Goal: Information Seeking & Learning: Check status

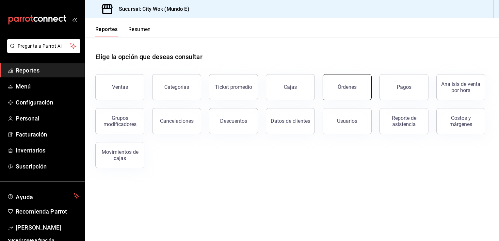
click at [342, 91] on button "Órdenes" at bounding box center [346, 87] width 49 height 26
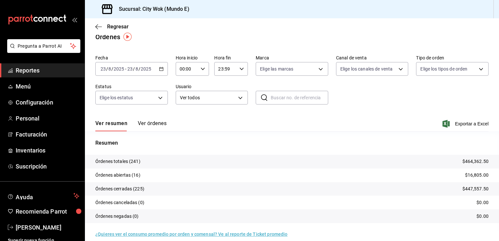
scroll to position [15, 0]
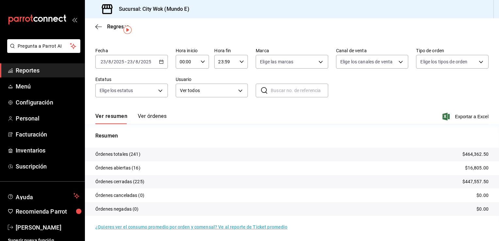
click at [493, 29] on div "Regresar" at bounding box center [292, 26] width 414 height 17
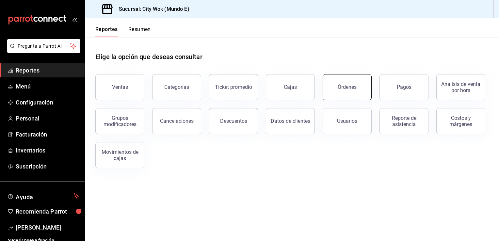
click at [345, 86] on div "Órdenes" at bounding box center [346, 87] width 19 height 6
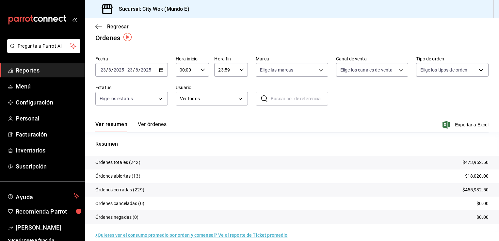
scroll to position [8, 0]
click at [138, 175] on p "Órdenes abiertas (13)" at bounding box center [117, 175] width 45 height 7
click at [97, 27] on icon "button" at bounding box center [98, 27] width 7 height 6
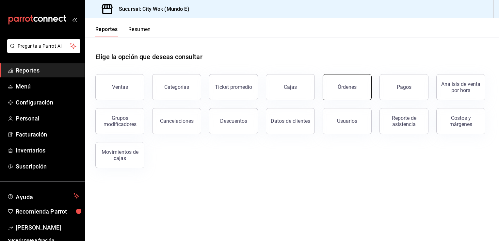
click at [340, 94] on button "Órdenes" at bounding box center [346, 87] width 49 height 26
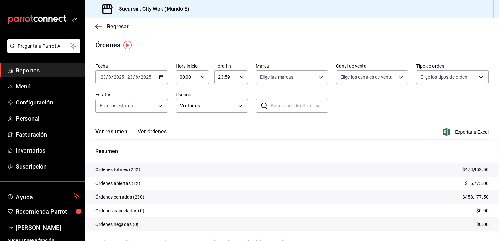
click at [156, 131] on button "Ver órdenes" at bounding box center [152, 133] width 29 height 11
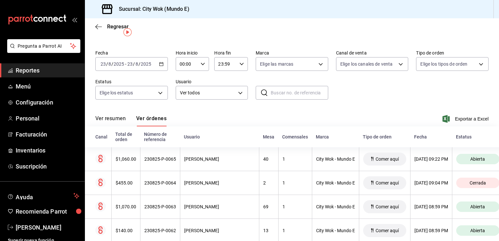
scroll to position [26, 0]
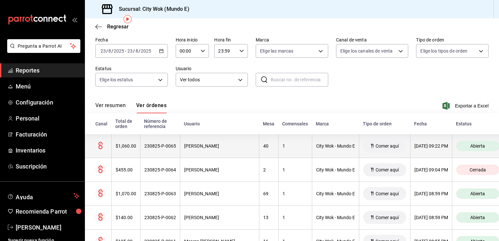
click at [312, 146] on th "City Wok - Mundo E" at bounding box center [335, 146] width 47 height 24
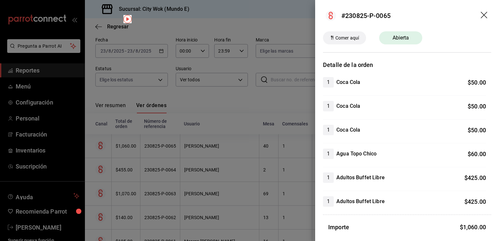
click at [474, 17] on header "#230825-P-0065" at bounding box center [407, 15] width 184 height 31
click at [480, 16] on icon "drag" at bounding box center [484, 16] width 8 height 8
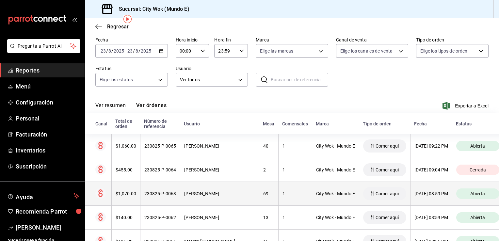
click at [292, 192] on div "1" at bounding box center [294, 193] width 25 height 5
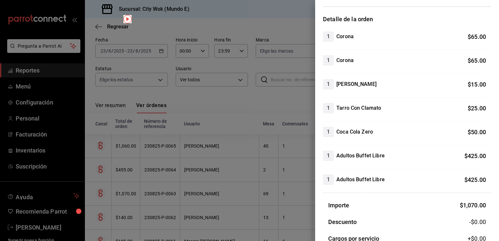
scroll to position [48, 0]
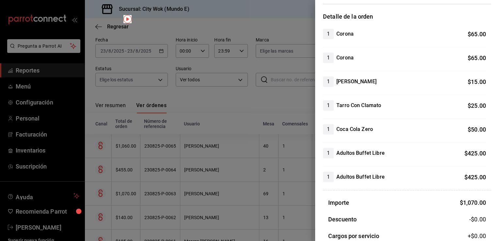
click at [234, 93] on div at bounding box center [249, 120] width 499 height 241
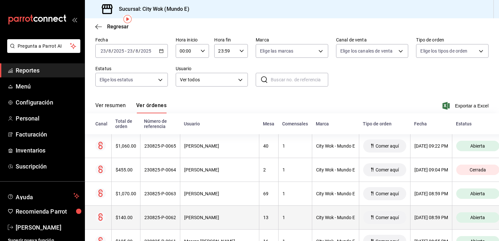
click at [312, 220] on th "City Wok - Mundo E" at bounding box center [335, 218] width 47 height 24
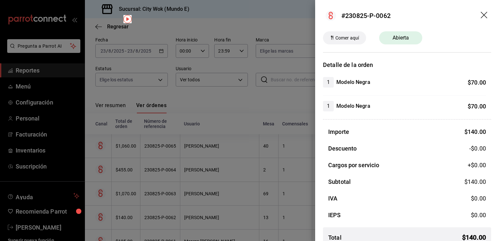
click at [480, 15] on icon "drag" at bounding box center [483, 15] width 7 height 7
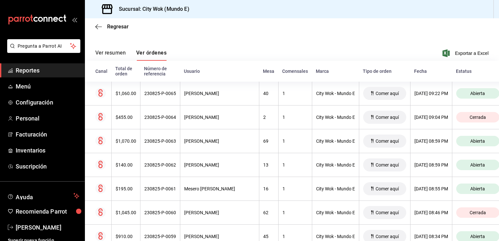
scroll to position [91, 0]
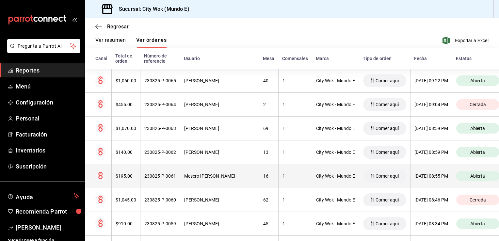
click at [317, 179] on th "City Wok - Mundo E" at bounding box center [335, 176] width 47 height 24
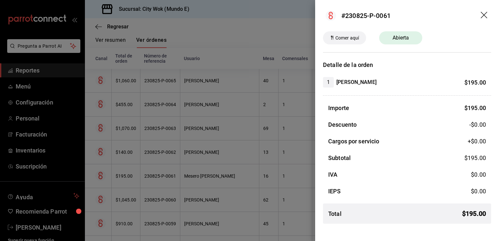
click at [484, 12] on icon "drag" at bounding box center [484, 16] width 8 height 8
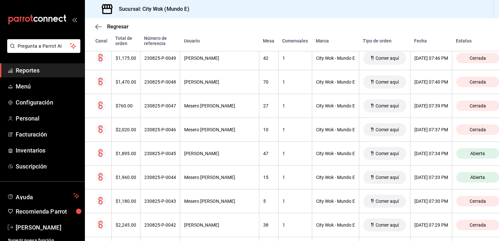
scroll to position [527, 0]
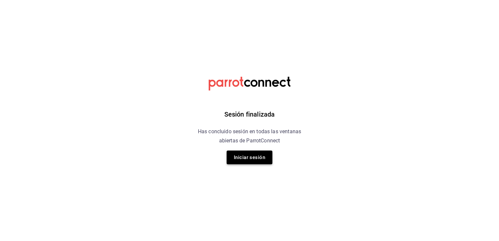
click at [257, 157] on button "Iniciar sesión" at bounding box center [249, 157] width 46 height 14
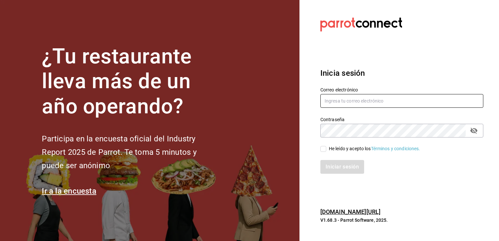
type input "cgl5644186393@gmail.com"
click at [324, 151] on input "He leído y acepto los Términos y condiciones." at bounding box center [323, 149] width 6 height 6
checkbox input "true"
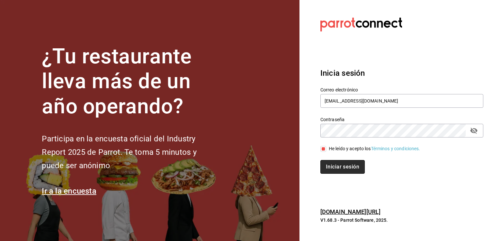
click at [348, 166] on button "Iniciar sesión" at bounding box center [342, 167] width 44 height 14
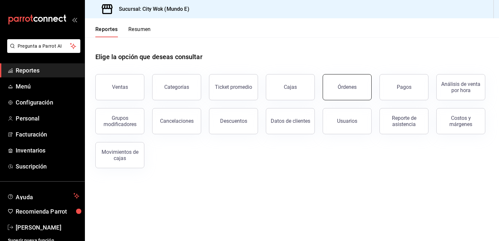
click at [347, 90] on div "Órdenes" at bounding box center [346, 87] width 19 height 6
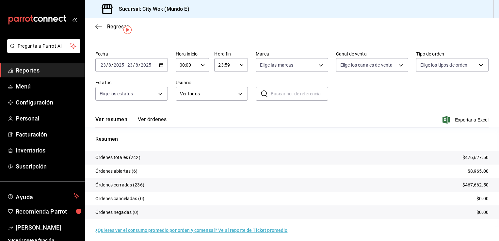
scroll to position [15, 0]
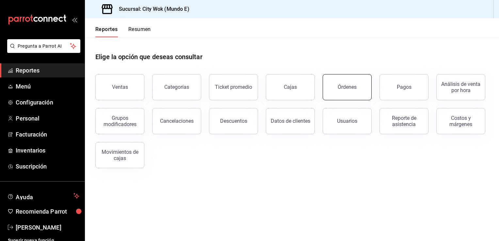
click at [348, 89] on div "Órdenes" at bounding box center [346, 87] width 19 height 6
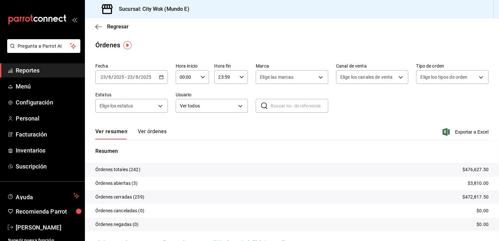
click at [149, 129] on button "Ver órdenes" at bounding box center [152, 133] width 29 height 11
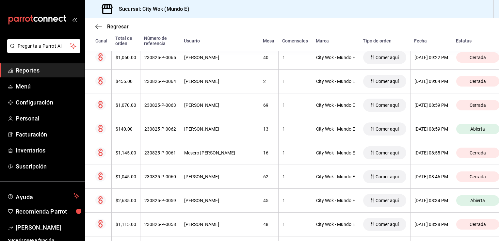
scroll to position [131, 0]
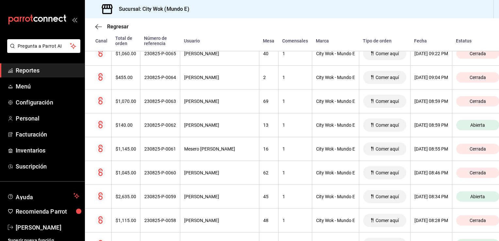
click at [496, 238] on div "Regresar Órdenes Fecha [DATE] [DATE] - [DATE] [DATE] Hora inicio 00:00 Hora ini…" at bounding box center [292, 129] width 414 height 223
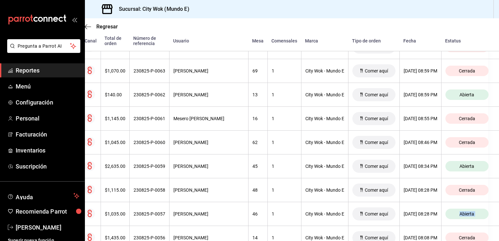
scroll to position [161, 21]
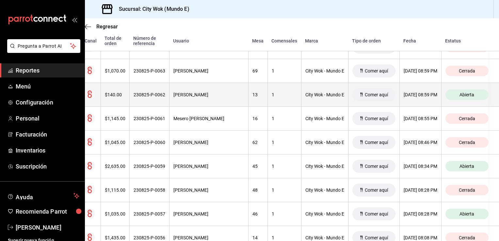
click at [456, 97] on span "Abierta" at bounding box center [466, 94] width 20 height 5
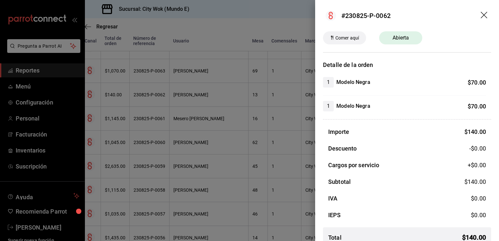
click at [480, 16] on icon "drag" at bounding box center [483, 15] width 7 height 7
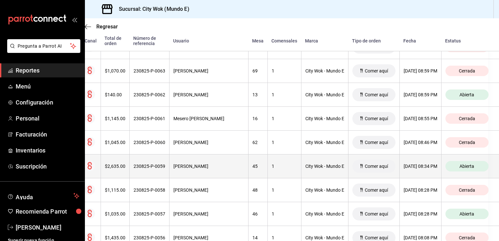
click at [456, 165] on span "Abierta" at bounding box center [466, 165] width 20 height 5
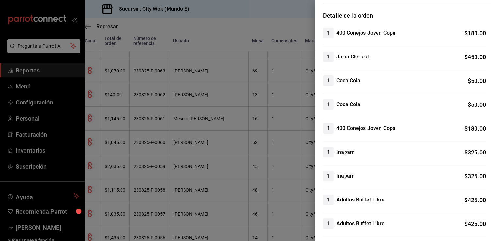
scroll to position [21, 0]
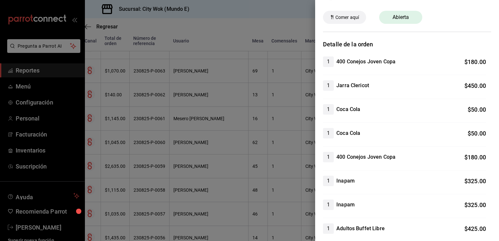
click at [295, 11] on div at bounding box center [249, 120] width 499 height 241
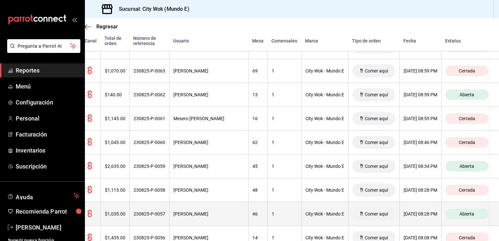
click at [474, 216] on div "Abierta" at bounding box center [466, 213] width 43 height 10
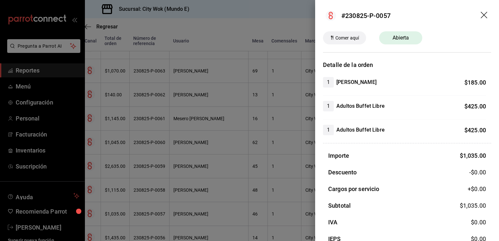
click at [480, 14] on icon "drag" at bounding box center [484, 16] width 8 height 8
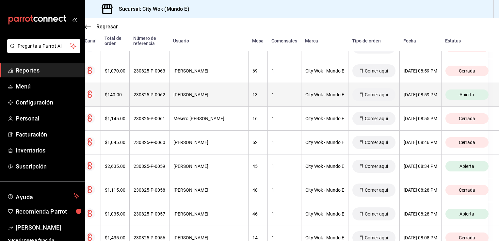
click at [315, 98] on th "City Wok - Mundo E" at bounding box center [324, 95] width 47 height 24
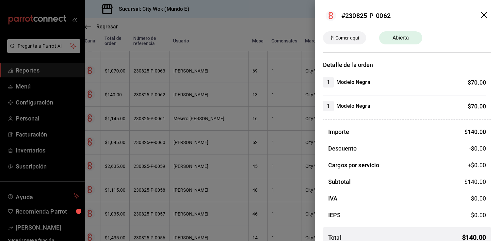
click at [480, 14] on icon "drag" at bounding box center [484, 16] width 8 height 8
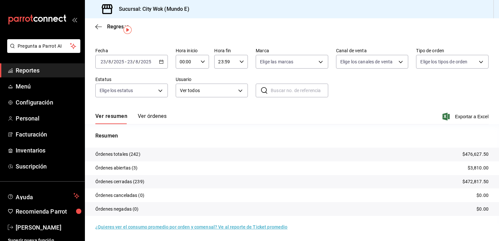
scroll to position [15, 0]
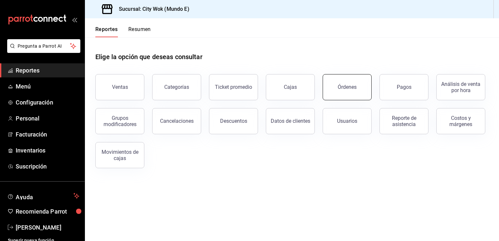
click at [351, 88] on div "Órdenes" at bounding box center [346, 87] width 19 height 6
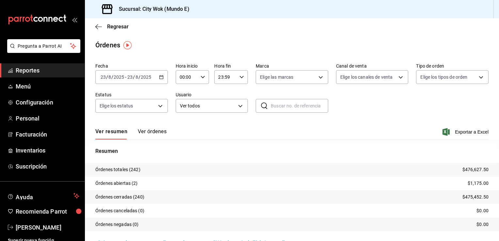
click at [160, 131] on button "Ver órdenes" at bounding box center [152, 133] width 29 height 11
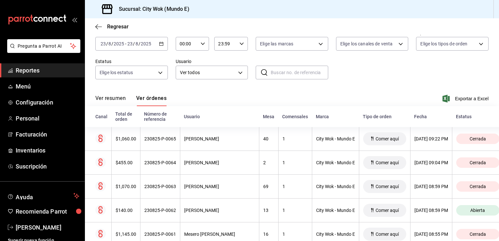
scroll to position [39, 0]
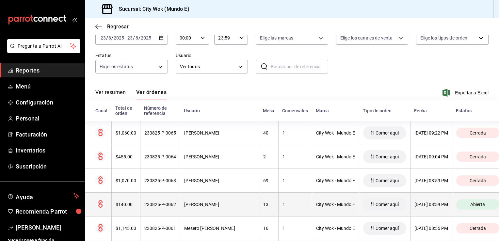
click at [318, 208] on th "City Wok - Mundo E" at bounding box center [335, 204] width 47 height 24
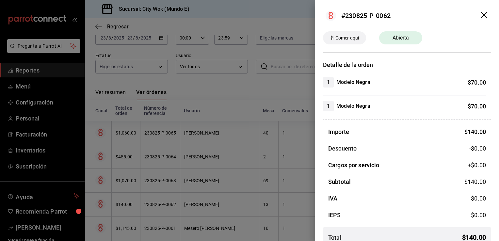
click at [480, 16] on icon "drag" at bounding box center [484, 16] width 8 height 8
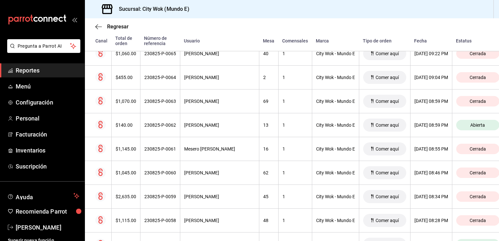
click at [496, 236] on div "Regresar Órdenes Fecha [DATE] [DATE] - [DATE] [DATE] Hora inicio 00:00 Hora ini…" at bounding box center [292, 129] width 414 height 223
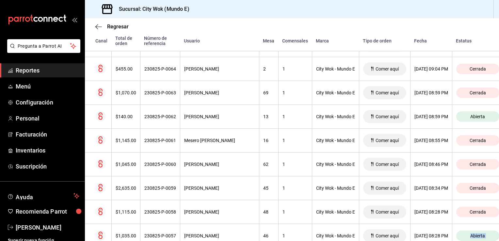
scroll to position [144, 0]
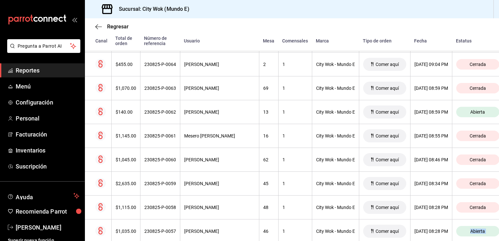
click at [496, 236] on div "Regresar Órdenes Fecha [DATE] [DATE] - [DATE] [DATE] Hora inicio 00:00 Hora ini…" at bounding box center [292, 129] width 414 height 223
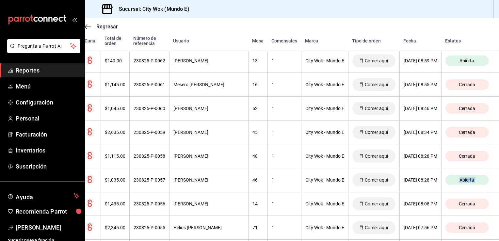
scroll to position [196, 21]
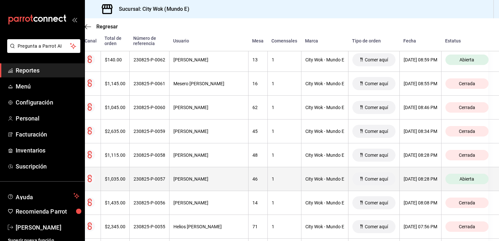
click at [303, 183] on th "City Wok - Mundo E" at bounding box center [324, 179] width 47 height 24
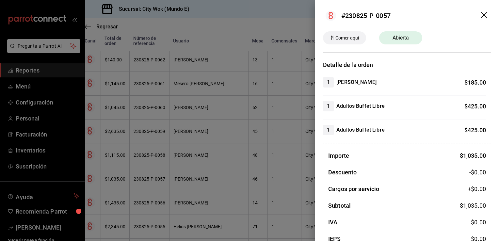
click at [480, 16] on icon "drag" at bounding box center [484, 16] width 8 height 8
